Goal: Complete application form

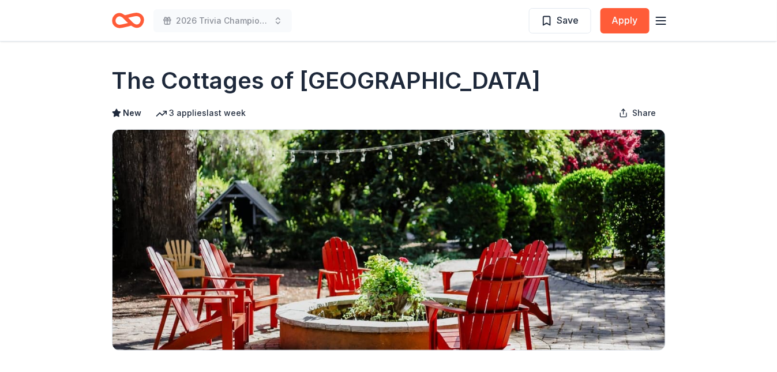
drag, startPoint x: 94, startPoint y: 59, endPoint x: 449, endPoint y: 76, distance: 355.5
click at [624, 110] on button "Share" at bounding box center [637, 112] width 56 height 23
drag, startPoint x: 77, startPoint y: 75, endPoint x: 404, endPoint y: 79, distance: 326.3
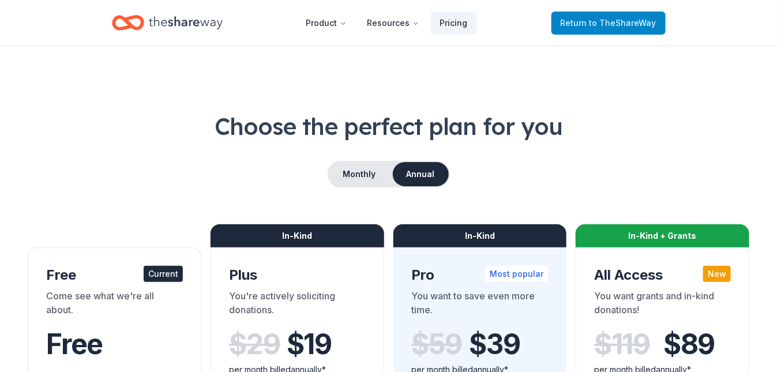
click at [606, 18] on span "to TheShareWay" at bounding box center [622, 23] width 67 height 10
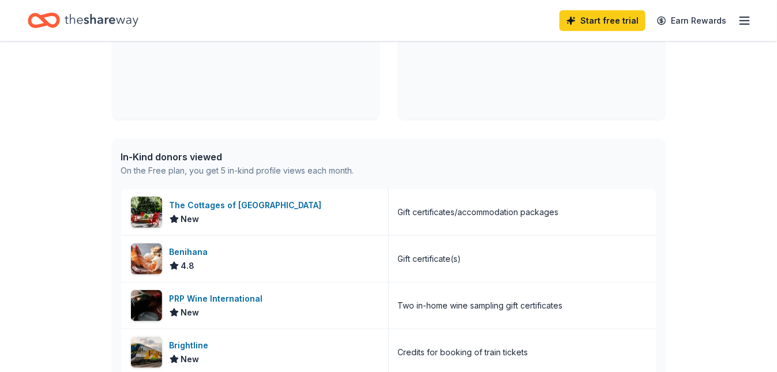
scroll to position [231, 0]
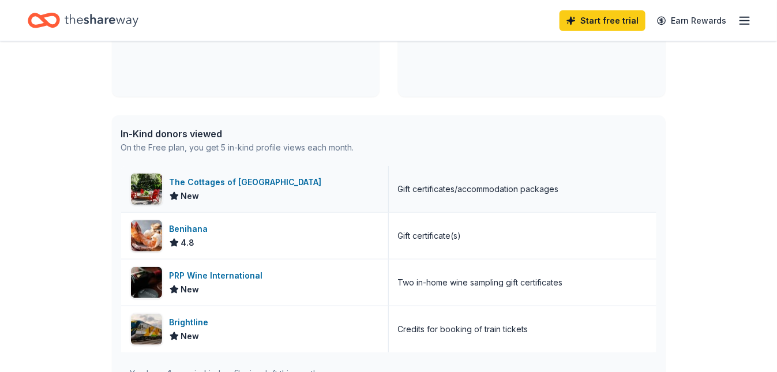
click at [436, 189] on div "Gift certificates/accommodation packages" at bounding box center [478, 189] width 161 height 14
click at [564, 193] on div "Gift certificates/accommodation packages" at bounding box center [523, 189] width 268 height 46
click at [149, 191] on img at bounding box center [146, 189] width 31 height 31
click at [409, 285] on div "Two in-home wine sampling gift certificates" at bounding box center [480, 283] width 165 height 14
click at [158, 281] on img at bounding box center [146, 282] width 31 height 31
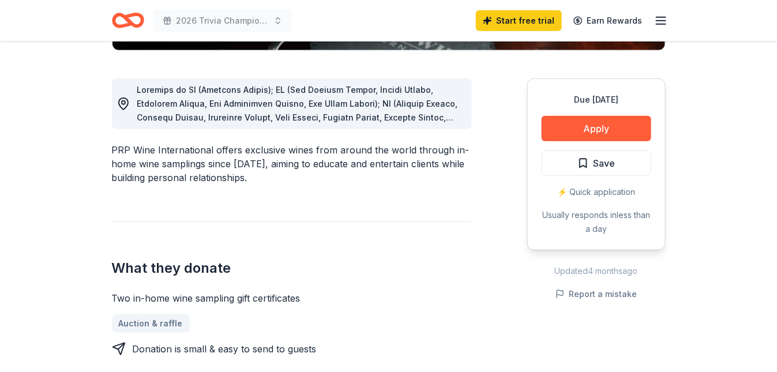
scroll to position [346, 0]
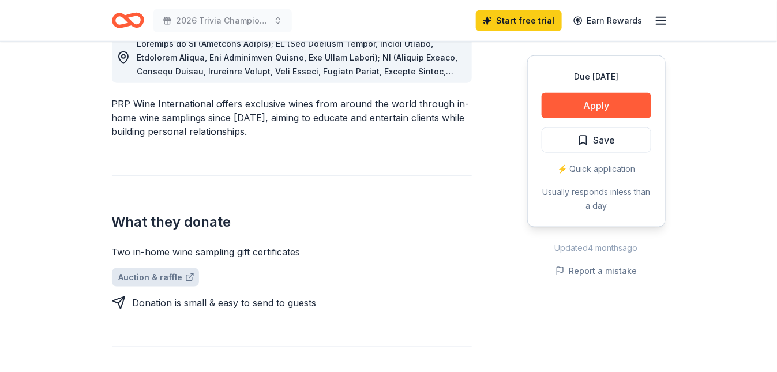
click at [168, 277] on link "Auction & raffle" at bounding box center [155, 277] width 87 height 18
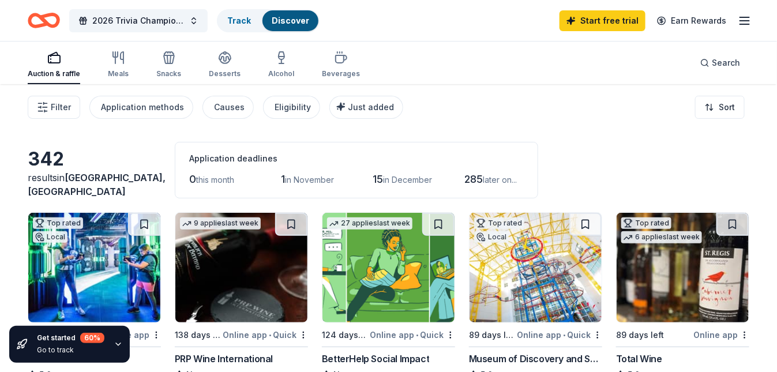
click at [50, 61] on icon "button" at bounding box center [54, 58] width 14 height 14
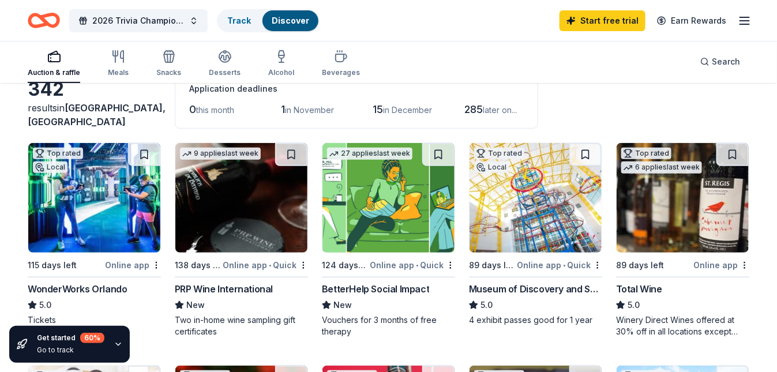
scroll to position [115, 0]
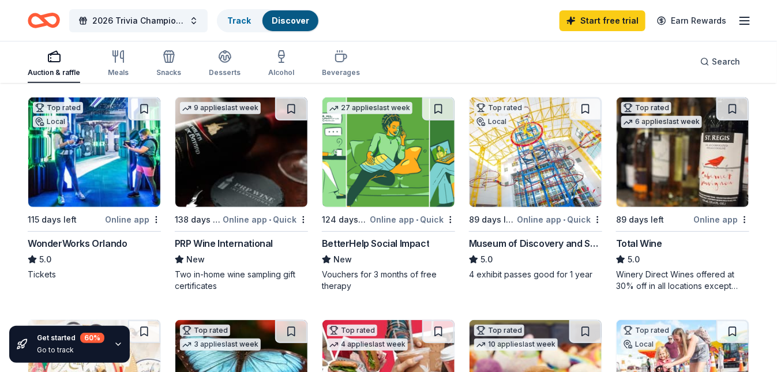
click at [250, 188] on img at bounding box center [241, 152] width 132 height 110
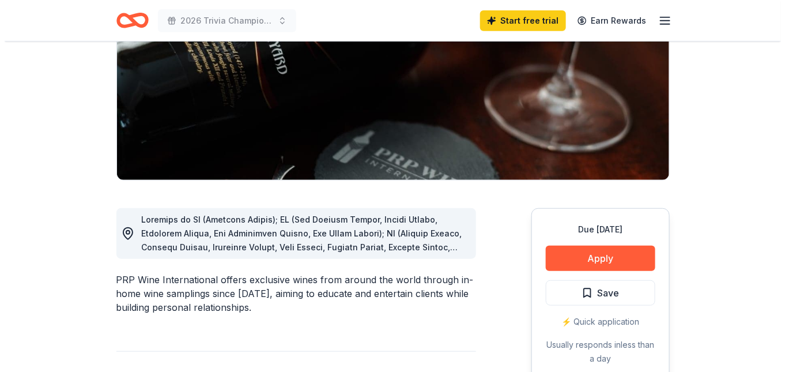
scroll to position [288, 0]
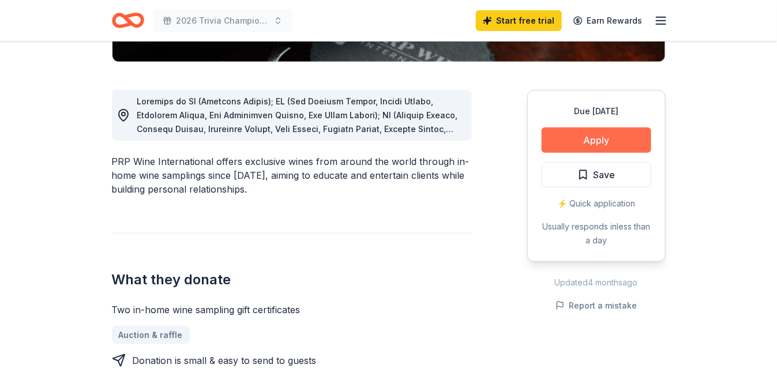
click at [604, 140] on button "Apply" at bounding box center [596, 139] width 110 height 25
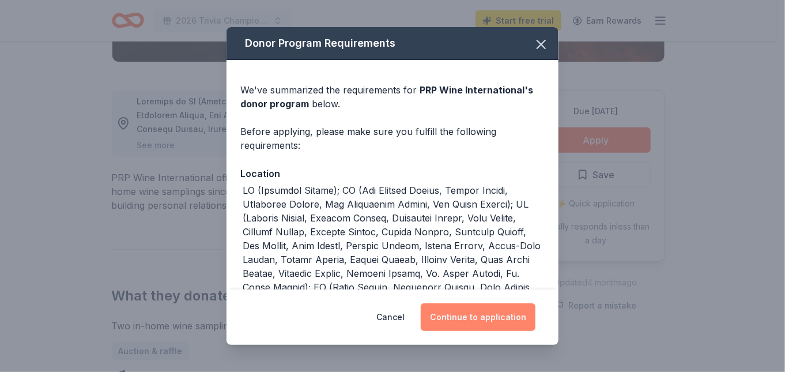
click at [502, 312] on button "Continue to application" at bounding box center [478, 317] width 115 height 28
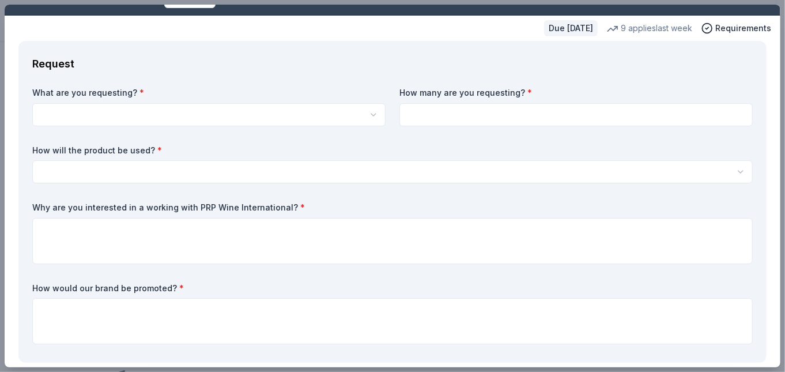
scroll to position [0, 0]
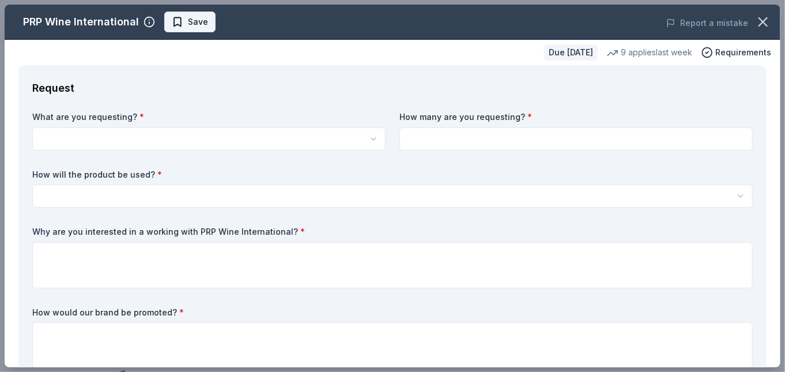
click at [190, 17] on span "Save" at bounding box center [198, 22] width 20 height 14
click at [54, 134] on html "2026 Trivia Championship "Vintage TV Memories" Start free trial Earn Rewards Du…" at bounding box center [392, 186] width 785 height 372
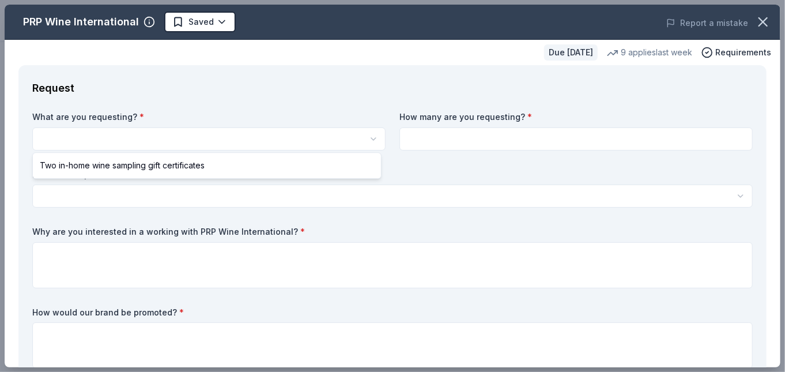
select select "Two in-home wine sampling gift certificates"
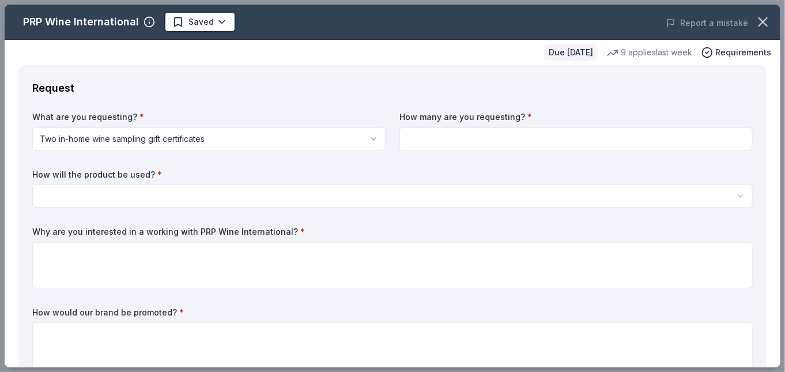
click at [416, 140] on input at bounding box center [576, 138] width 353 height 23
type input "2"
click at [50, 190] on html "2026 Trivia Championship "Vintage TV Memories" Saved Apply Due in 138 days Shar…" at bounding box center [392, 186] width 785 height 372
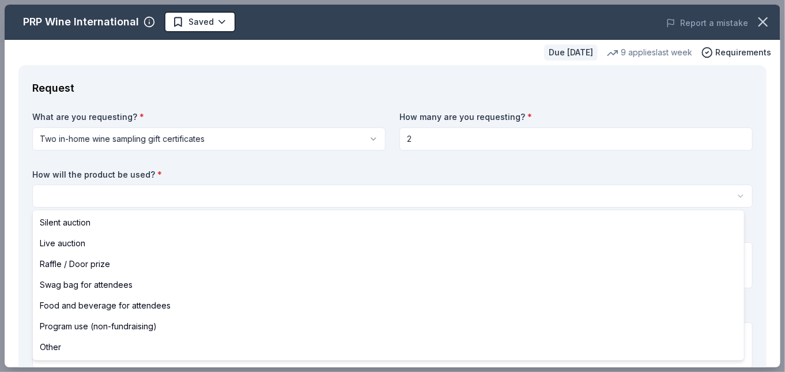
select select "raffleDoorPrize"
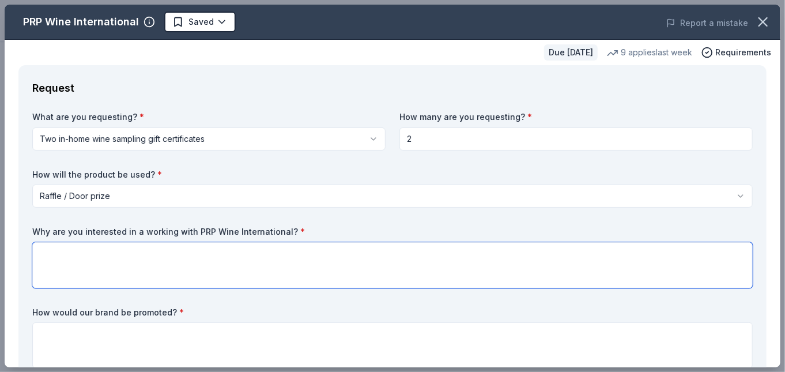
click at [54, 253] on textarea at bounding box center [392, 265] width 721 height 46
type textarea ":"
click at [31, 304] on div "Request What are you requesting? * Two in-home wine sampling gift certificates …" at bounding box center [392, 226] width 748 height 322
click at [72, 250] on textarea "Lots of" at bounding box center [392, 265] width 721 height 46
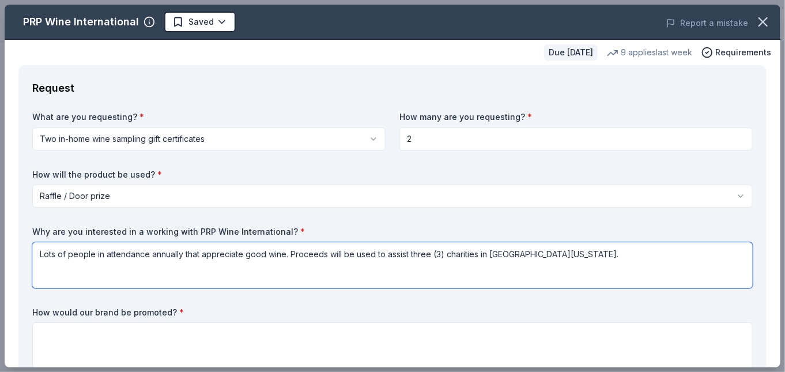
type textarea "Lots of people in attendance annually that appreciate good wine. Proceeds will …"
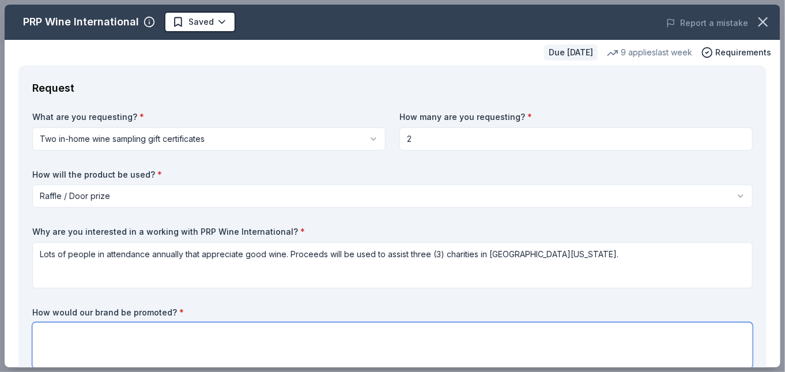
click at [49, 339] on textarea at bounding box center [392, 345] width 721 height 46
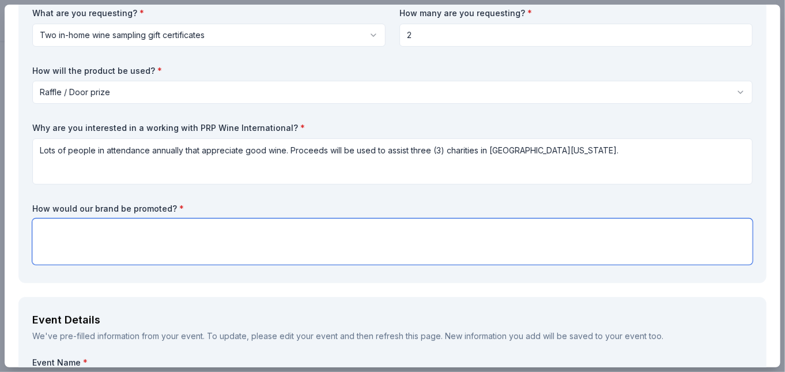
scroll to position [115, 0]
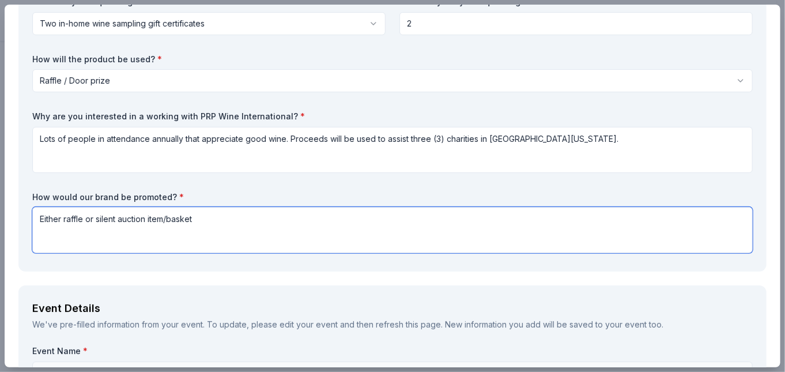
click at [170, 219] on textarea "Either raffle or silent auction item/basket" at bounding box center [392, 230] width 721 height 46
click at [195, 220] on textarea "Either raffle or silent auction item basket" at bounding box center [392, 230] width 721 height 46
click at [434, 219] on textarea "Either raffle or silent auction item. We also offer a "wine Pull" each year if …" at bounding box center [392, 230] width 721 height 46
click at [472, 219] on textarea "Either raffle or silent auction item. We also offer a "wine Pull" each year if …" at bounding box center [392, 230] width 721 height 46
click at [240, 217] on textarea "Either raffle or silent auction item. We also offer a "wine Pull" each year if …" at bounding box center [392, 230] width 721 height 46
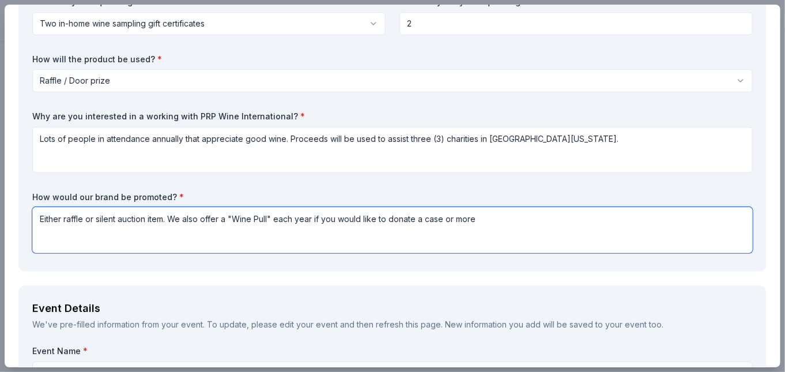
click at [474, 218] on textarea "Either raffle or silent auction item. We also offer a "Wine Pull" each year if …" at bounding box center [392, 230] width 721 height 46
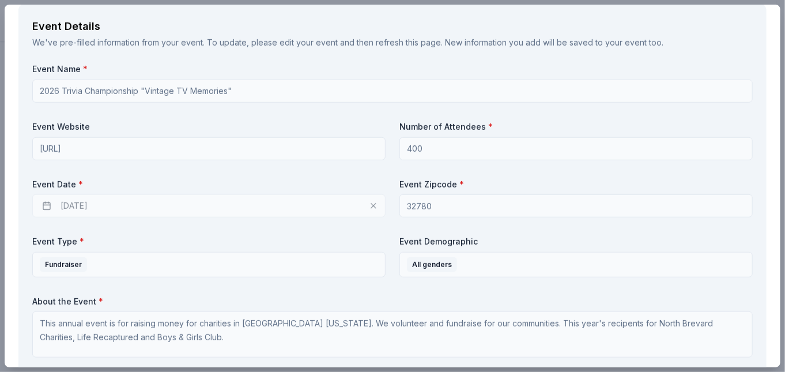
scroll to position [404, 0]
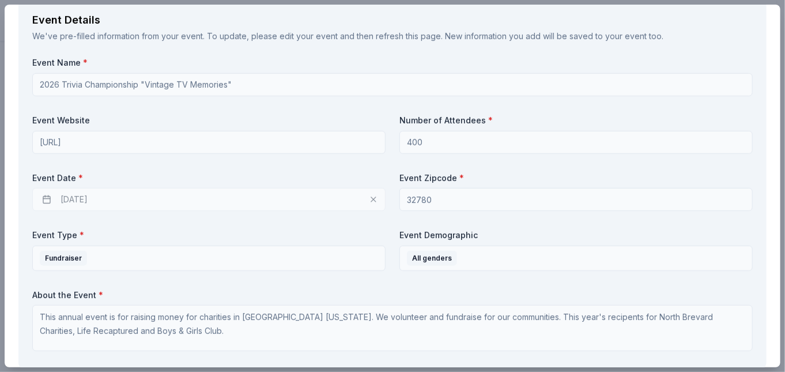
type textarea "Either raffle or silent auction item. We also offer a "Wine Pull" each year if …"
click at [92, 199] on div "03/06/2026" at bounding box center [208, 199] width 353 height 23
click at [84, 198] on div "03/06/2026" at bounding box center [208, 199] width 353 height 23
click at [46, 197] on div "03/06/2026" at bounding box center [208, 199] width 353 height 23
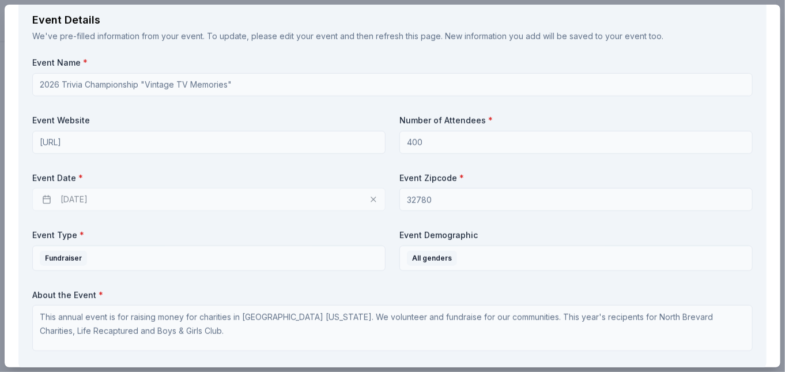
click at [46, 197] on div "03/06/2026" at bounding box center [208, 199] width 353 height 23
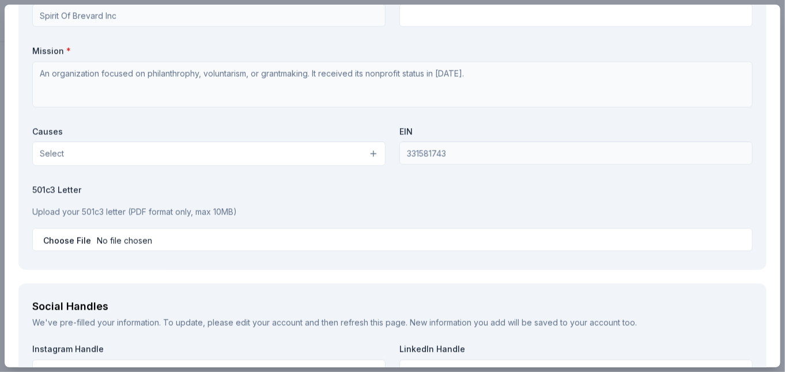
scroll to position [980, 0]
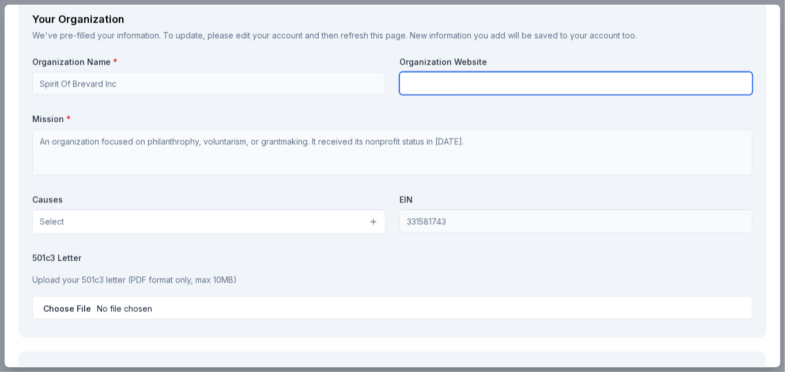
click at [406, 81] on input "text" at bounding box center [576, 82] width 353 height 23
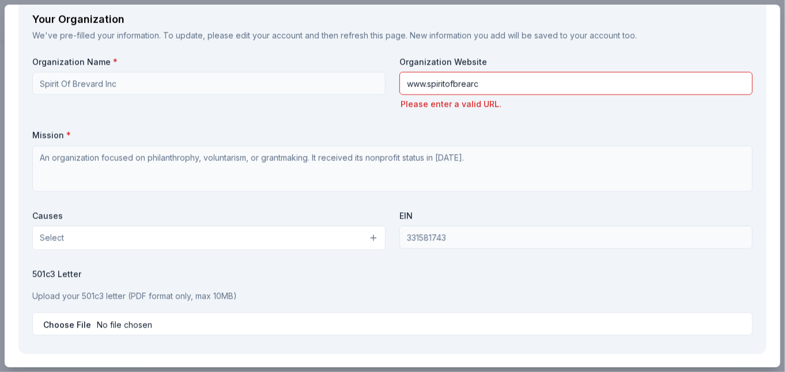
click at [402, 99] on div "Organization Name * Spirit Of Brevard Inc Organization Website www.spiritofbrea…" at bounding box center [392, 198] width 721 height 284
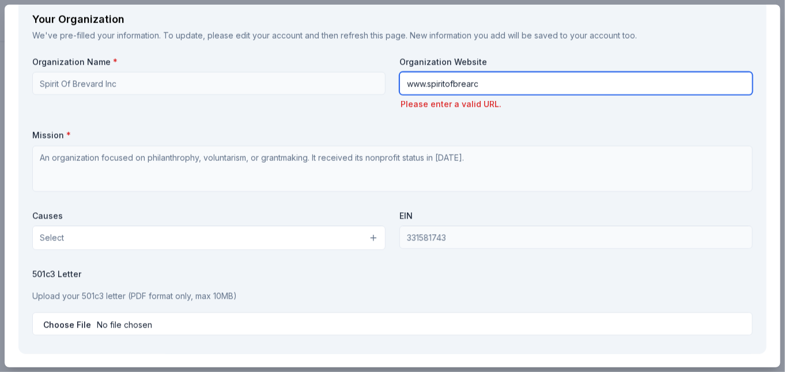
click at [475, 81] on input "www.spiritofbrearc" at bounding box center [576, 82] width 353 height 23
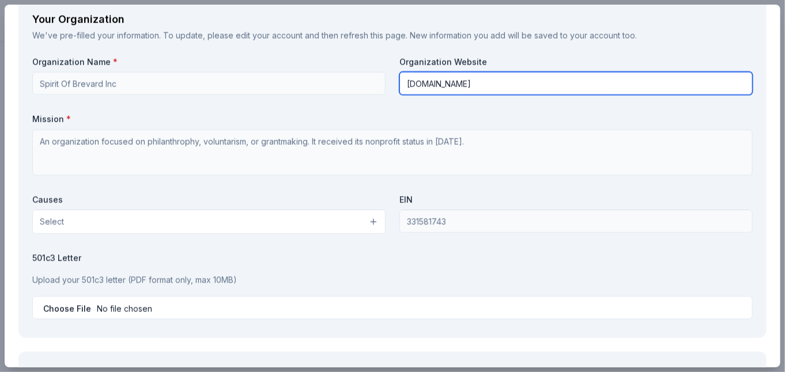
type input "www.spiritofbreard.com"
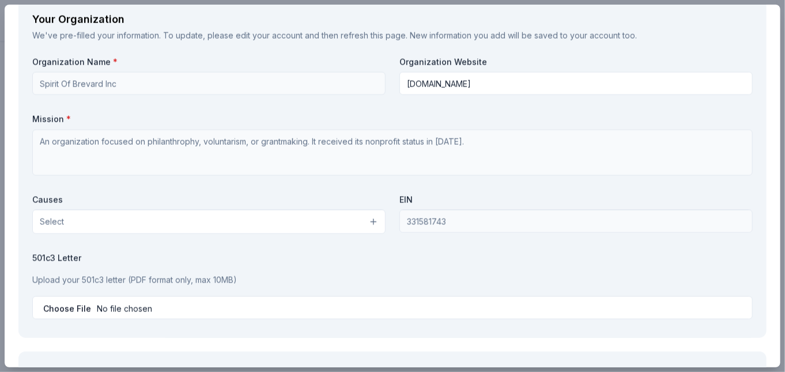
click at [40, 221] on span "Select" at bounding box center [52, 221] width 24 height 14
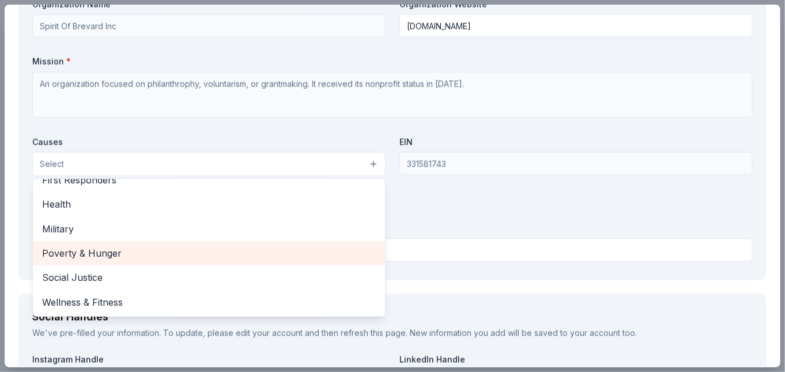
scroll to position [103, 0]
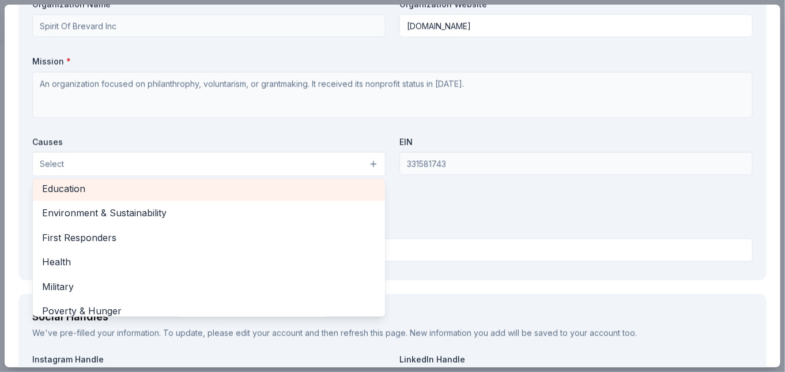
click at [74, 185] on span "Education" at bounding box center [209, 188] width 334 height 15
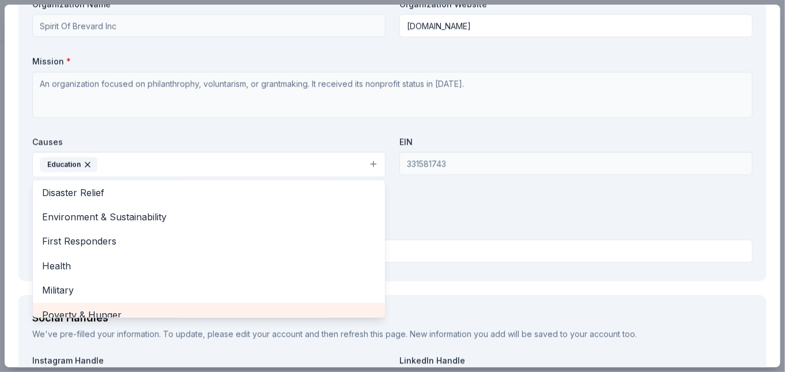
scroll to position [84, 0]
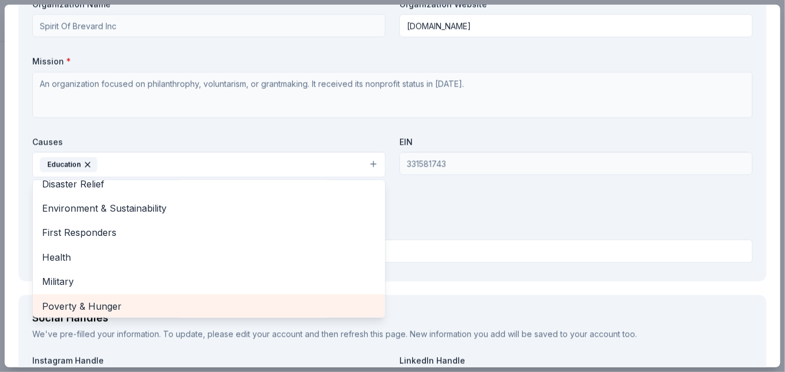
click at [96, 312] on div "Poverty & Hunger" at bounding box center [209, 306] width 352 height 24
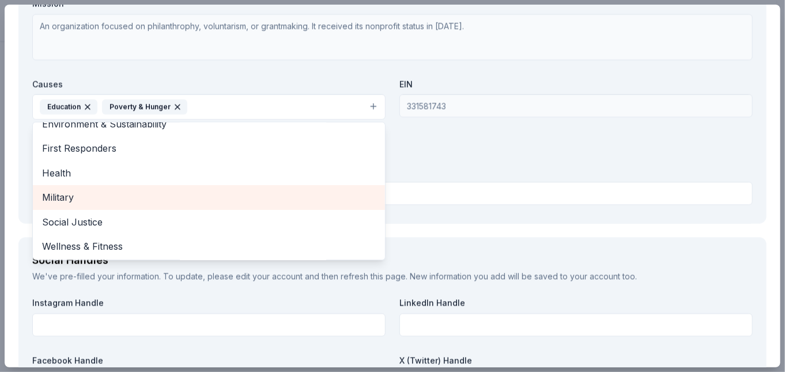
scroll to position [53, 0]
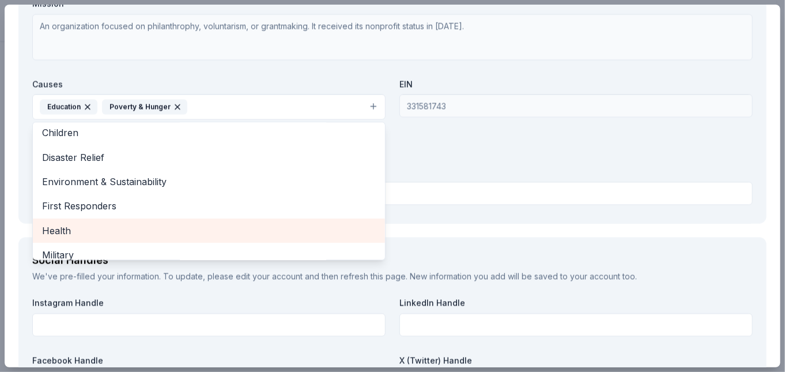
click at [66, 223] on span "Health" at bounding box center [209, 230] width 334 height 15
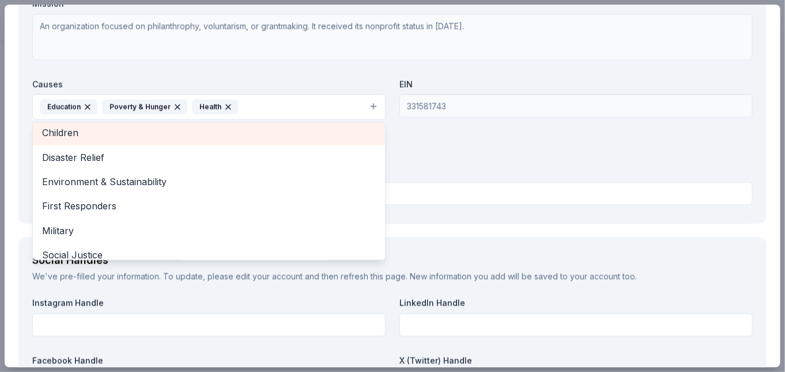
click at [74, 128] on span "Children" at bounding box center [209, 132] width 334 height 15
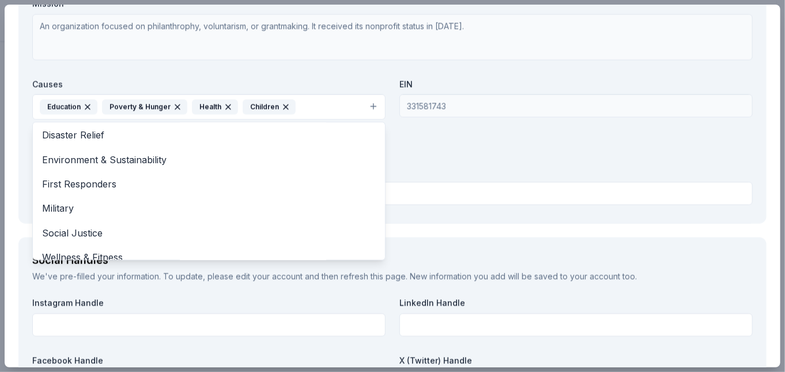
click at [410, 141] on div "Organization Name * Spirit Of Brevard Inc Organization Website www.spiritofbrea…" at bounding box center [392, 75] width 721 height 269
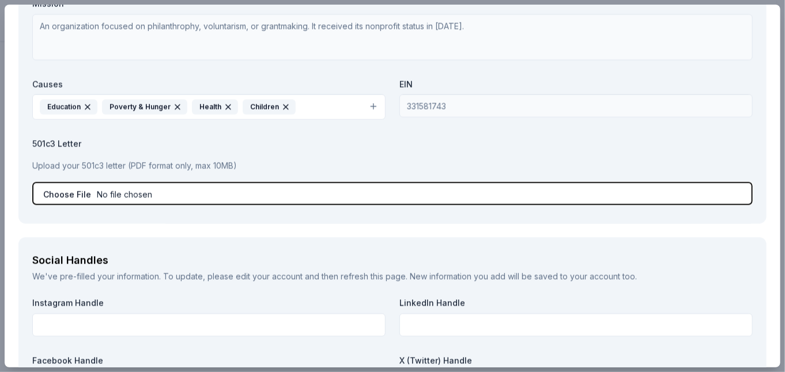
click at [44, 190] on input "file" at bounding box center [392, 193] width 721 height 23
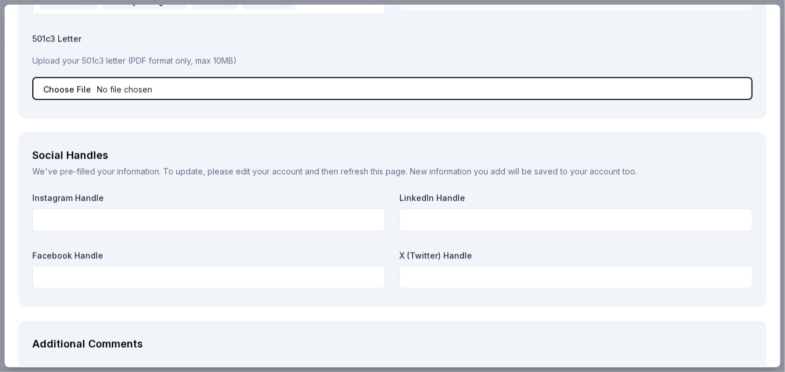
scroll to position [1211, 0]
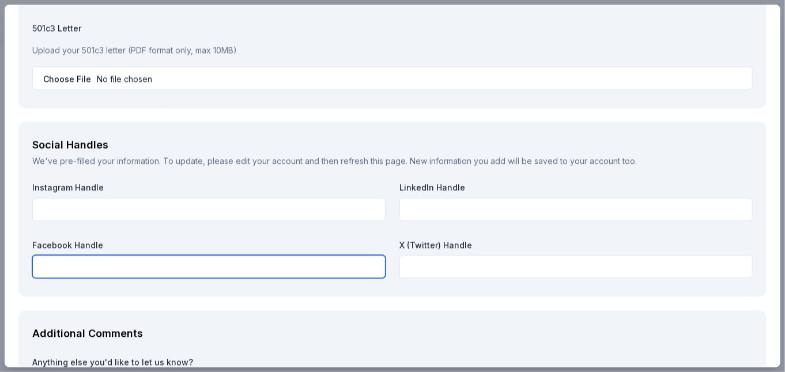
click at [42, 263] on input "text" at bounding box center [208, 266] width 353 height 23
click at [97, 258] on input "Spirit Of Brevard" at bounding box center [208, 266] width 353 height 23
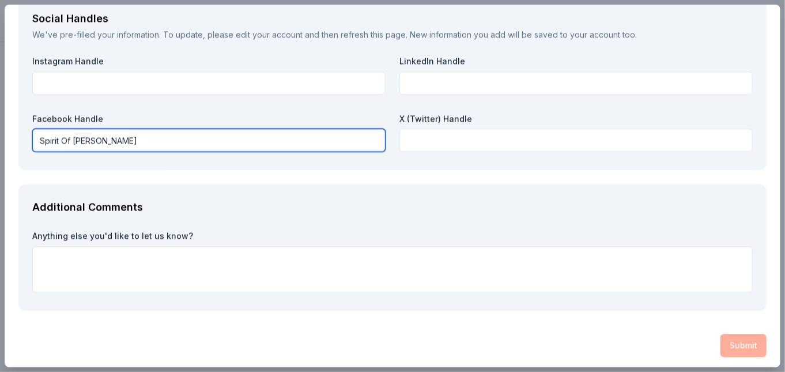
scroll to position [1338, 0]
type input "Spirit Of Brevard"
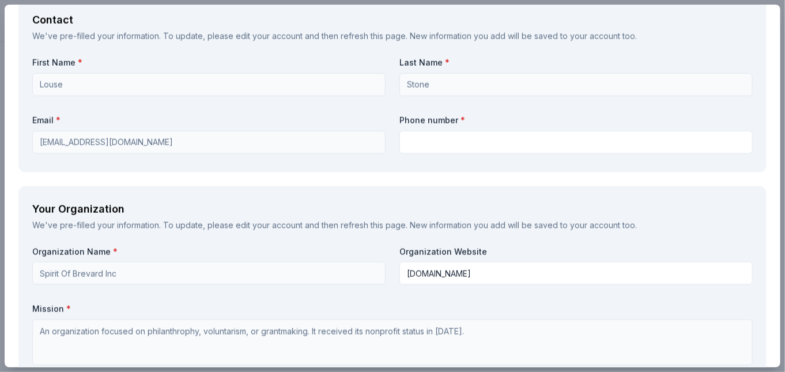
scroll to position [761, 0]
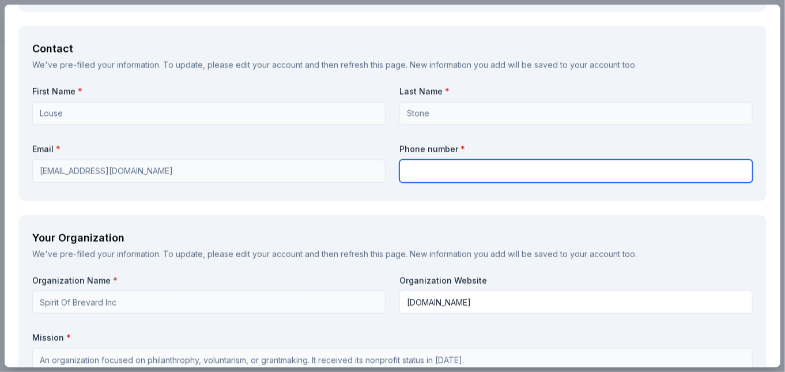
click at [413, 169] on input "text" at bounding box center [576, 171] width 353 height 23
type input "3053381157"
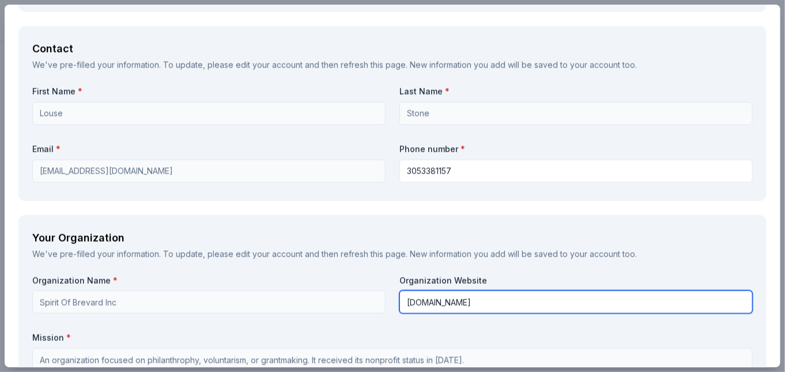
click at [462, 300] on input "www.spiritofbreard.com" at bounding box center [576, 302] width 353 height 23
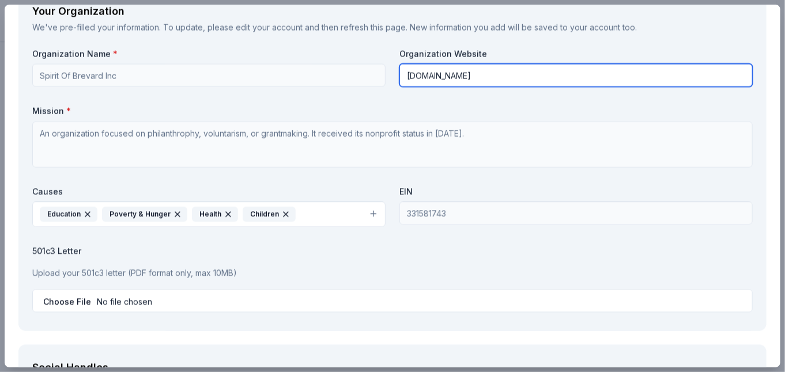
scroll to position [992, 0]
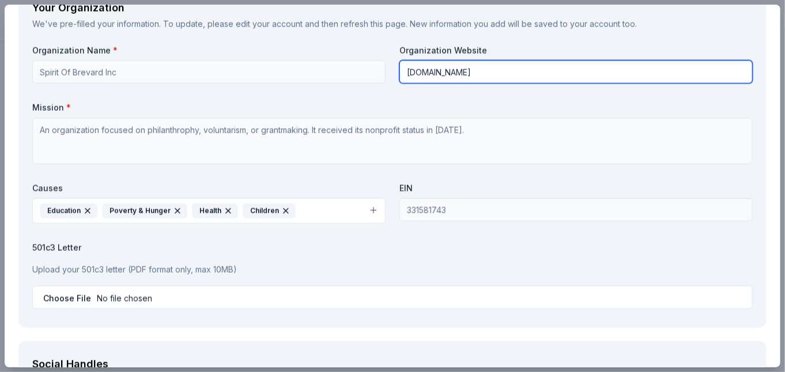
type input "www.spiritofbrevard.com"
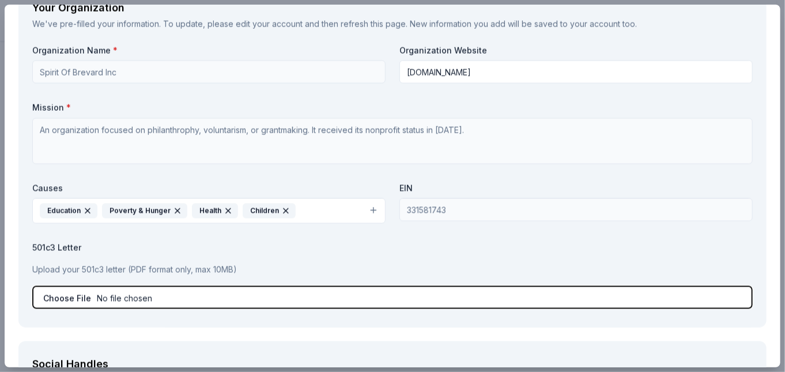
click at [86, 292] on input "file" at bounding box center [392, 296] width 721 height 23
type input "C:\fakepath\SOB 501c3.jpg"
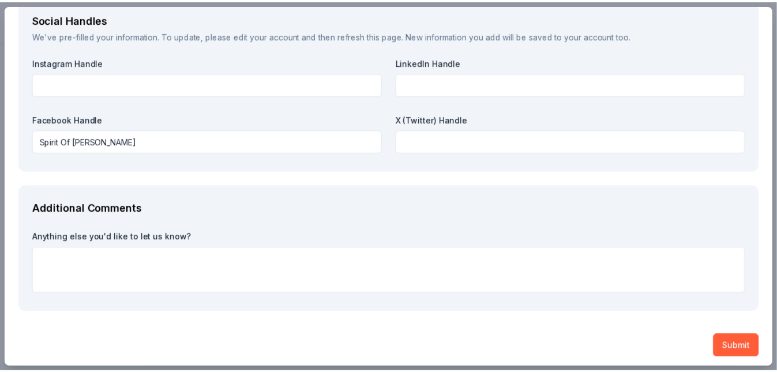
scroll to position [1338, 0]
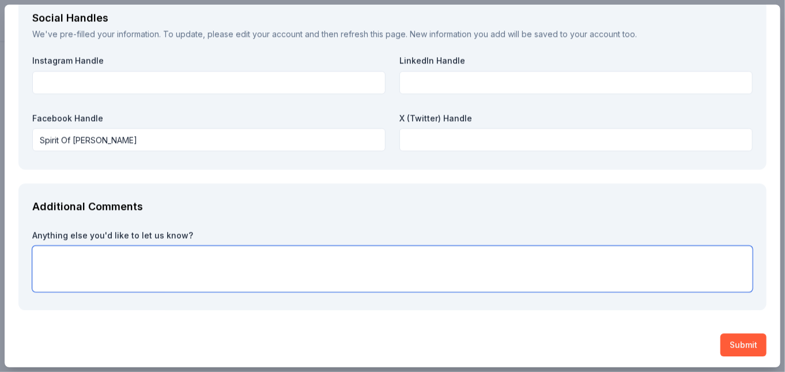
click at [46, 251] on textarea at bounding box center [392, 269] width 721 height 46
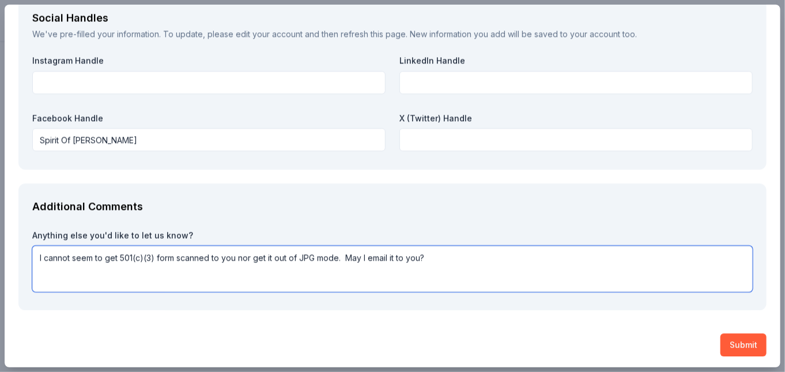
click at [421, 254] on textarea "I cannot seem to get 501(c)(3) form scanned to you nor get it out of JPG mode. …" at bounding box center [392, 269] width 721 height 46
click at [559, 252] on textarea "I cannot seem to get 501(c)(3) form scanned to you nor get it out of JPG mode. …" at bounding box center [392, 269] width 721 height 46
click at [550, 254] on textarea "I cannot seem to get 501(c)(3) form scanned to you nor get it out of JPG mode. …" at bounding box center [392, 269] width 721 height 46
type textarea "I cannot seem to get 501(c)(3) form scanned to you nor get it out of JPG mode. …"
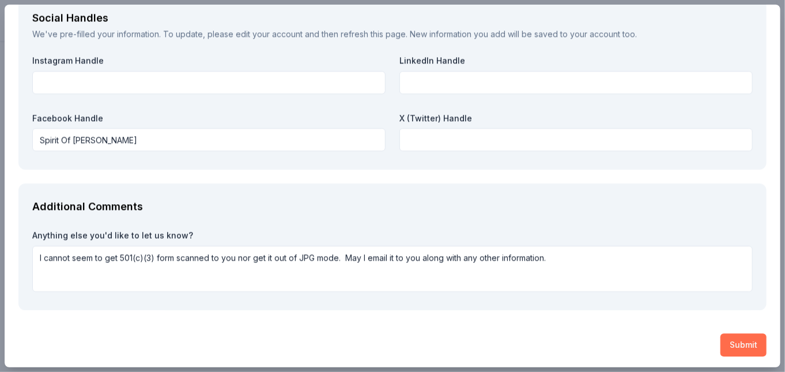
click at [736, 338] on button "Submit" at bounding box center [744, 344] width 46 height 23
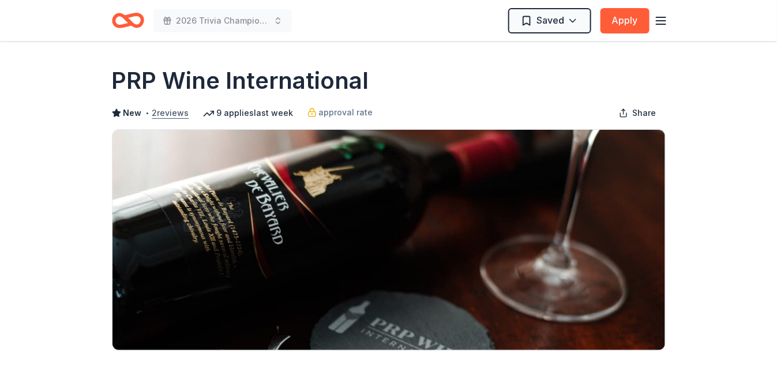
click at [173, 110] on button "2 reviews" at bounding box center [170, 113] width 37 height 14
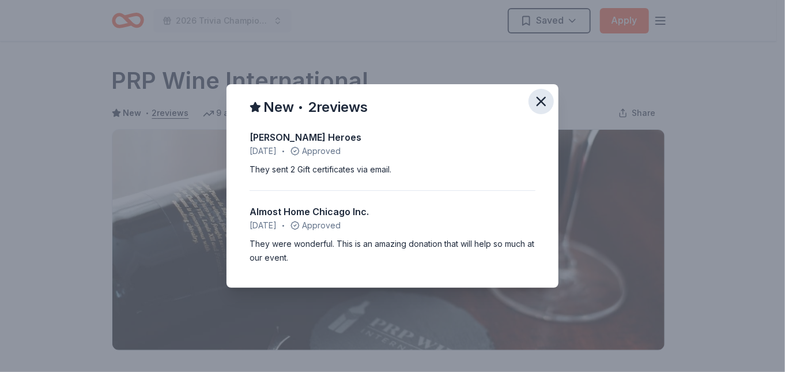
click at [540, 99] on icon "button" at bounding box center [541, 101] width 16 height 16
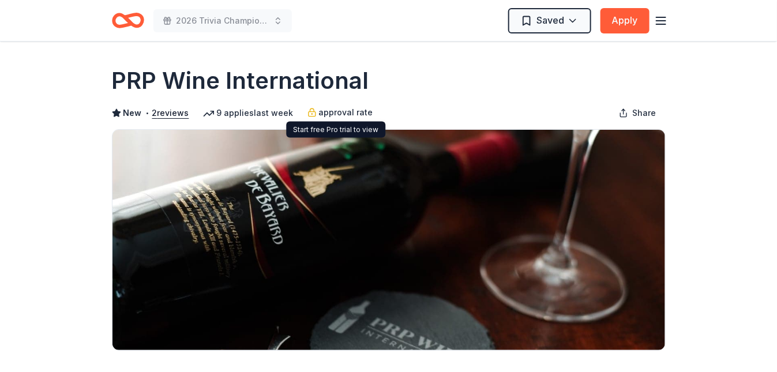
click at [332, 108] on span "approval rate" at bounding box center [346, 113] width 54 height 14
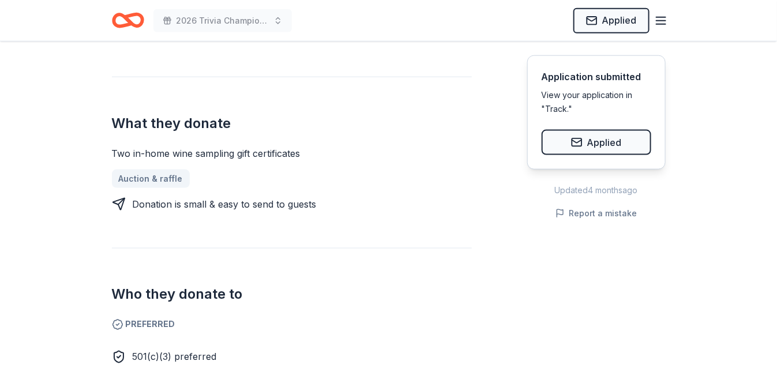
scroll to position [461, 0]
click at [160, 353] on span "501(c)(3) preferred" at bounding box center [175, 357] width 84 height 12
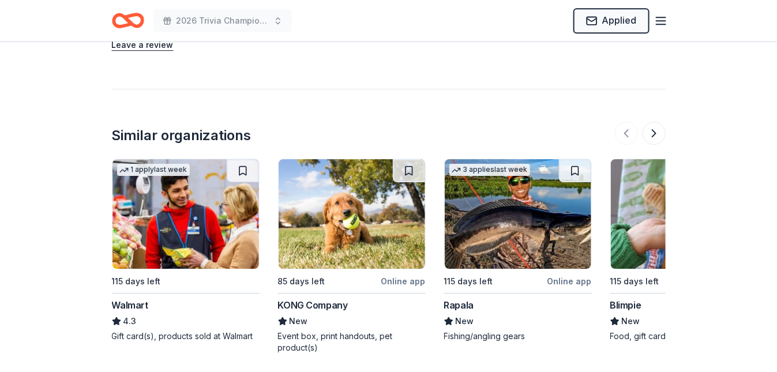
scroll to position [1268, 0]
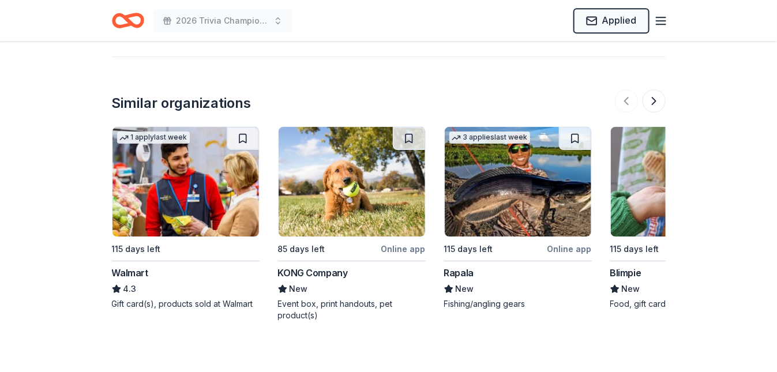
click at [205, 202] on img at bounding box center [185, 182] width 146 height 110
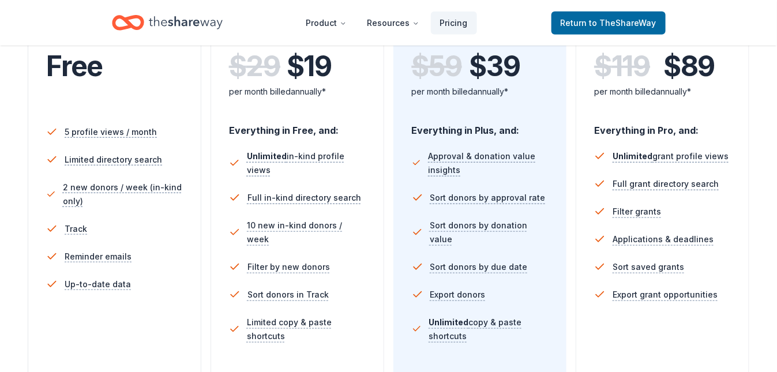
scroll to position [288, 0]
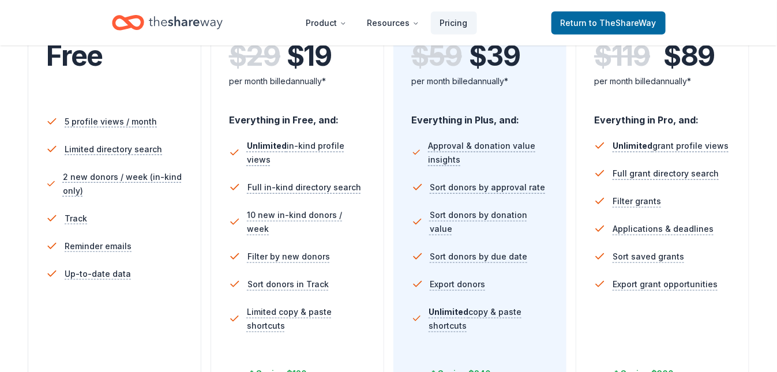
click at [69, 63] on span "Free" at bounding box center [74, 56] width 57 height 34
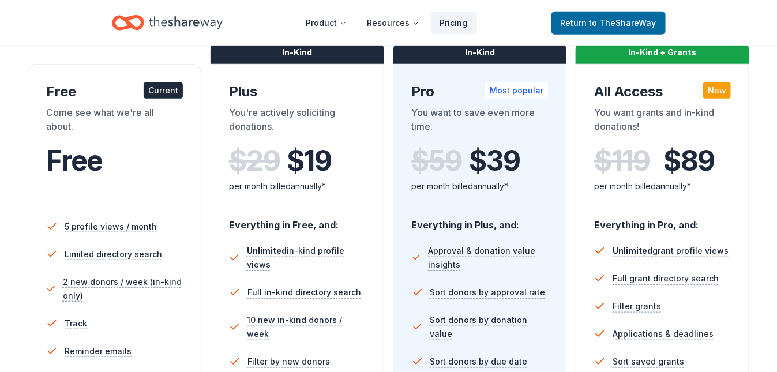
scroll to position [115, 0]
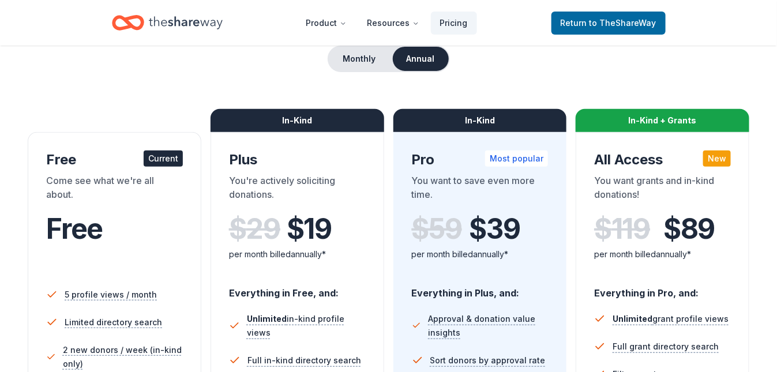
click at [155, 155] on div "Current" at bounding box center [163, 158] width 39 height 16
click at [170, 156] on div "Current" at bounding box center [163, 158] width 39 height 16
drag, startPoint x: 33, startPoint y: 176, endPoint x: 85, endPoint y: 198, distance: 56.6
click at [85, 198] on div "Free Current Come see what we're all about. Free 5 profile views / month Limite…" at bounding box center [115, 368] width 174 height 473
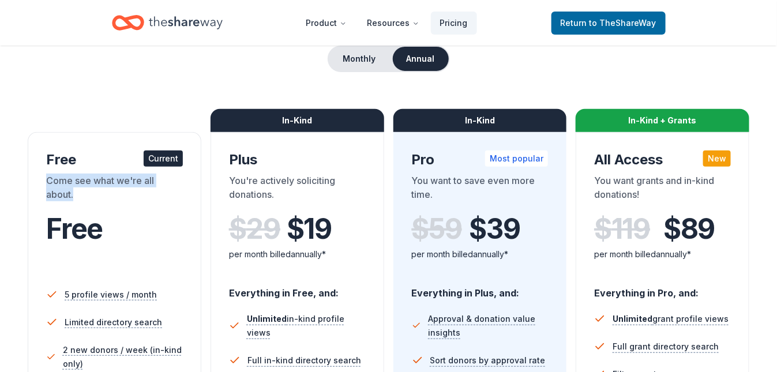
click at [85, 198] on div "Come see what we're all about." at bounding box center [114, 190] width 137 height 32
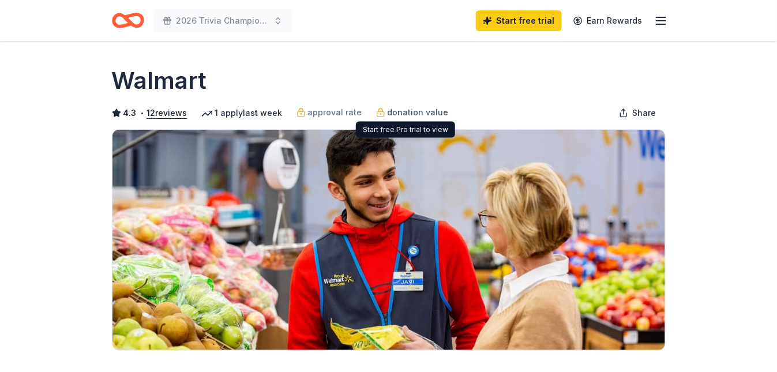
click at [400, 112] on span "donation value" at bounding box center [417, 113] width 61 height 14
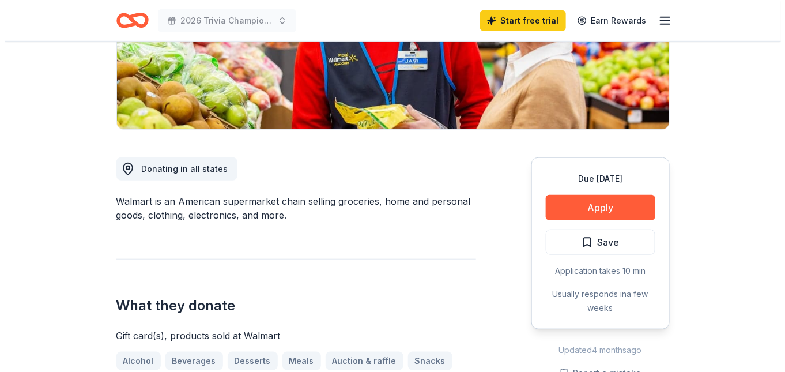
scroll to position [288, 0]
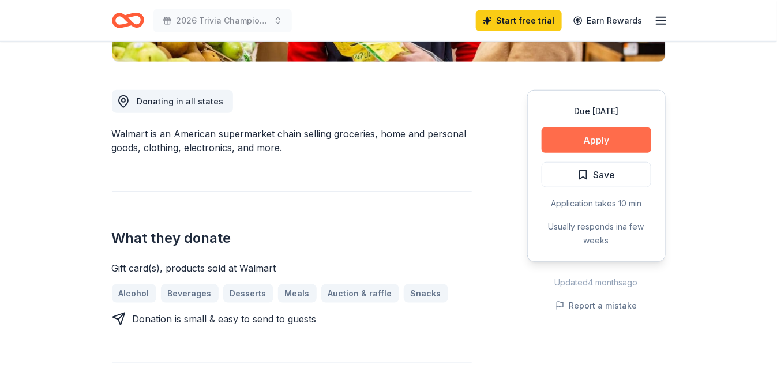
click at [589, 138] on button "Apply" at bounding box center [596, 139] width 110 height 25
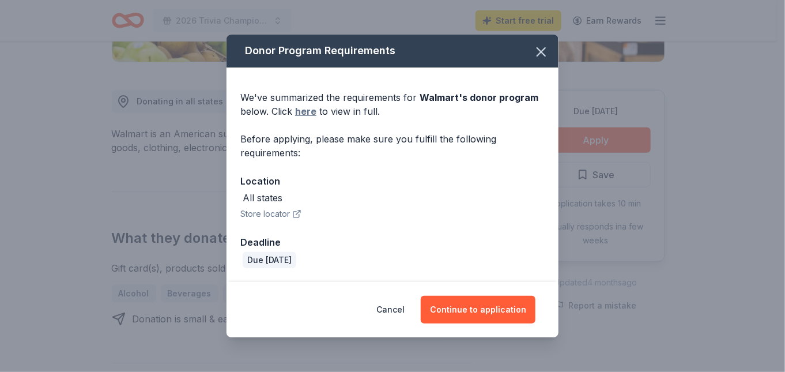
click at [305, 112] on link "here" at bounding box center [305, 111] width 21 height 14
